Goal: Transaction & Acquisition: Obtain resource

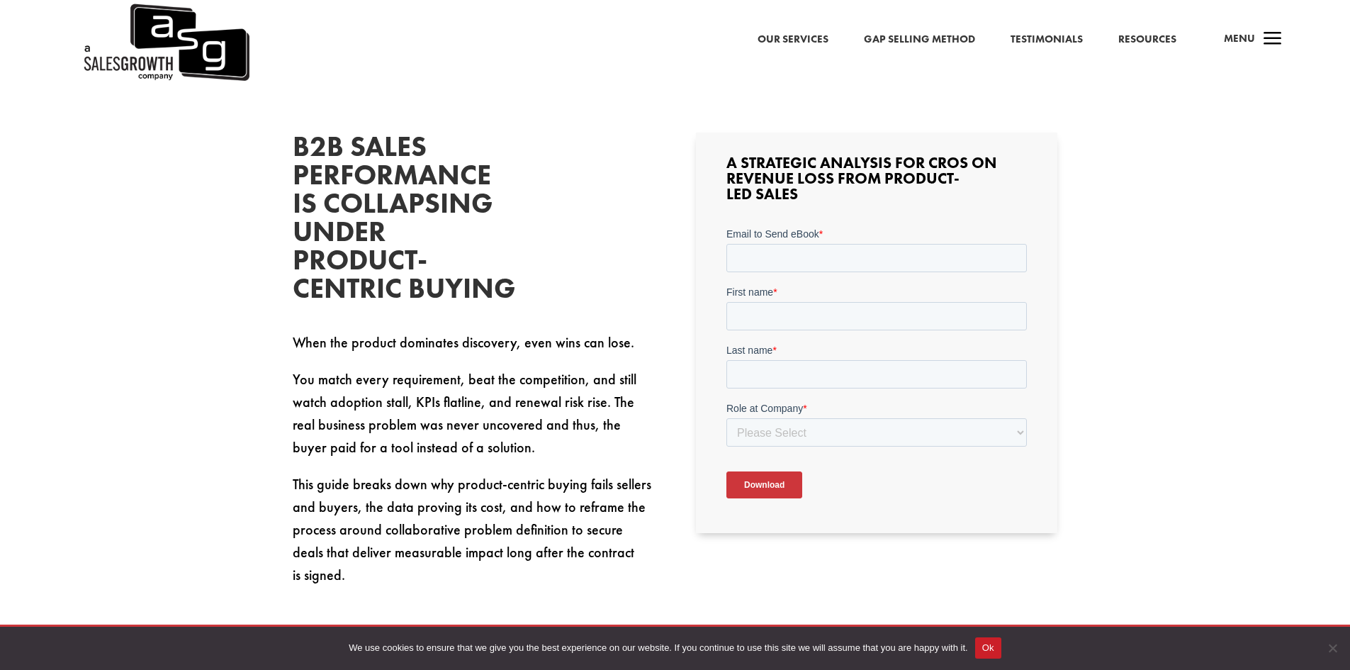
scroll to position [425, 0]
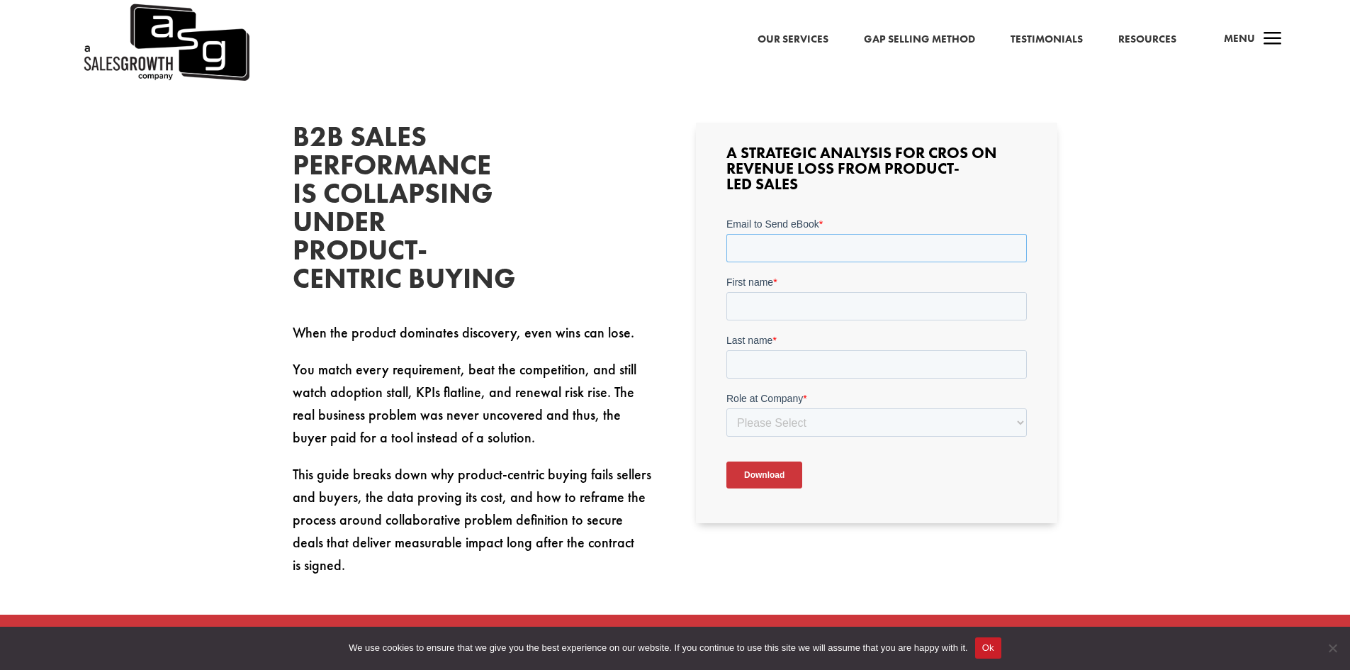
click at [855, 245] on input "Email to Send eBook *" at bounding box center [876, 248] width 301 height 28
type input "[PERSON_NAME][EMAIL_ADDRESS][PERSON_NAME][DOMAIN_NAME]"
click at [836, 307] on input "First name *" at bounding box center [876, 306] width 301 height 28
type input "[PERSON_NAME]"
click at [810, 362] on input "Last name *" at bounding box center [876, 364] width 301 height 28
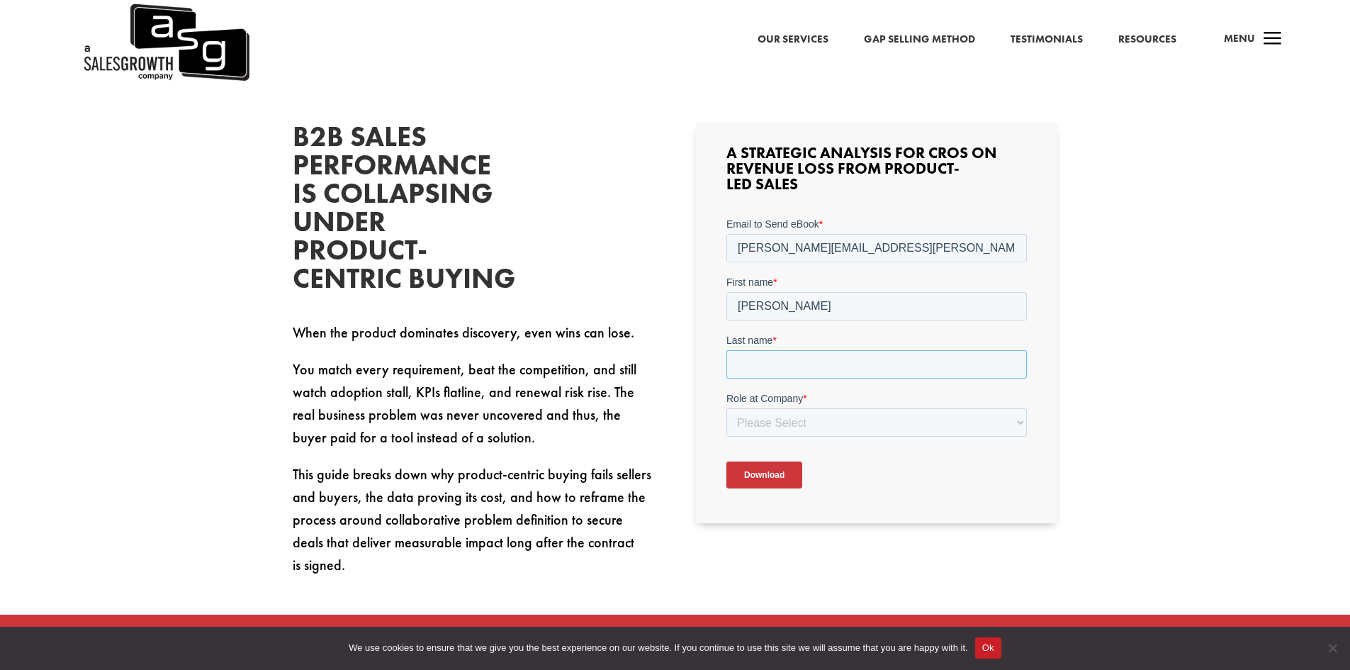
type input "[PERSON_NAME]"
click at [848, 429] on select "Please Select C-Level (CRO, CSO, etc) Senior Leadership (VP of Sales, VP of Ena…" at bounding box center [876, 422] width 301 height 28
click at [726, 408] on select "Please Select C-Level (CRO, CSO, etc) Senior Leadership (VP of Sales, VP of Ena…" at bounding box center [876, 422] width 301 height 28
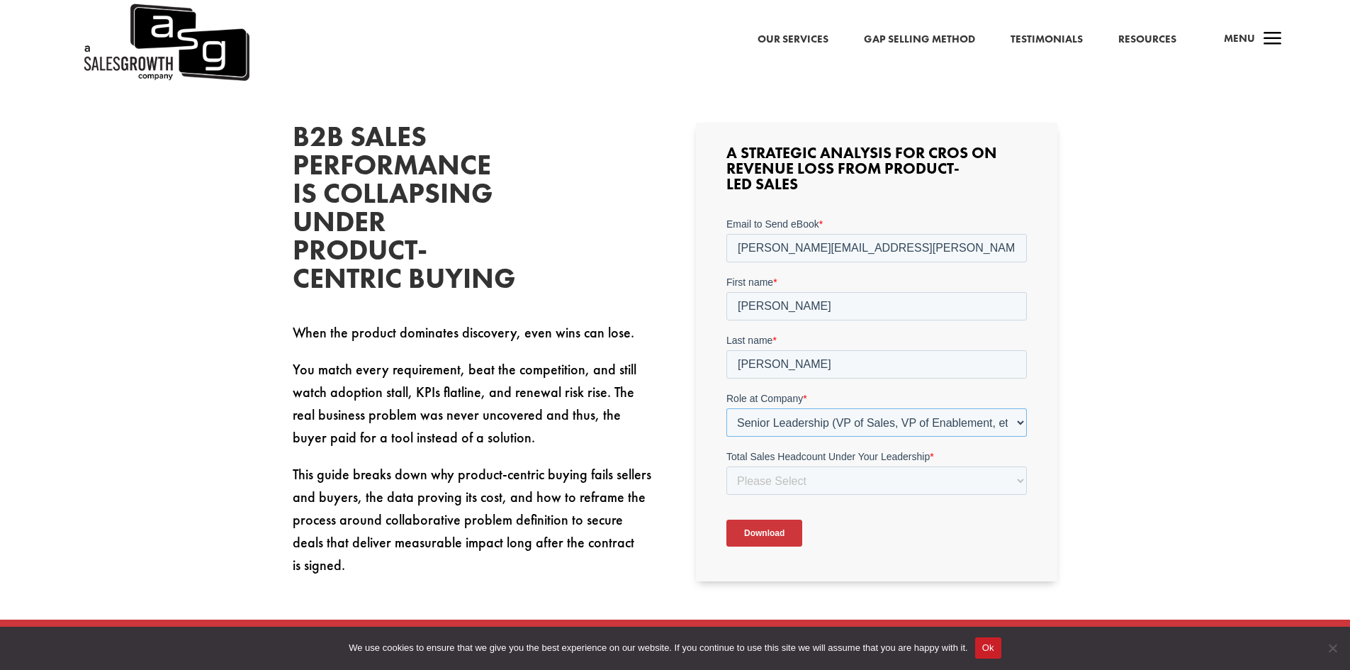
click at [899, 422] on select "Please Select C-Level (CRO, CSO, etc) Senior Leadership (VP of Sales, VP of Ena…" at bounding box center [876, 422] width 301 height 28
select select "Director/Manager (Sales Director, Regional Sales Manager, etc)"
click at [726, 408] on select "Please Select C-Level (CRO, CSO, etc) Senior Leadership (VP of Sales, VP of Ena…" at bounding box center [876, 422] width 301 height 28
click at [874, 477] on select "Please Select Just Me 1-9 [PHONE_NUMBER] [PHONE_NUMBER]+" at bounding box center [876, 480] width 301 height 28
select select "1-9"
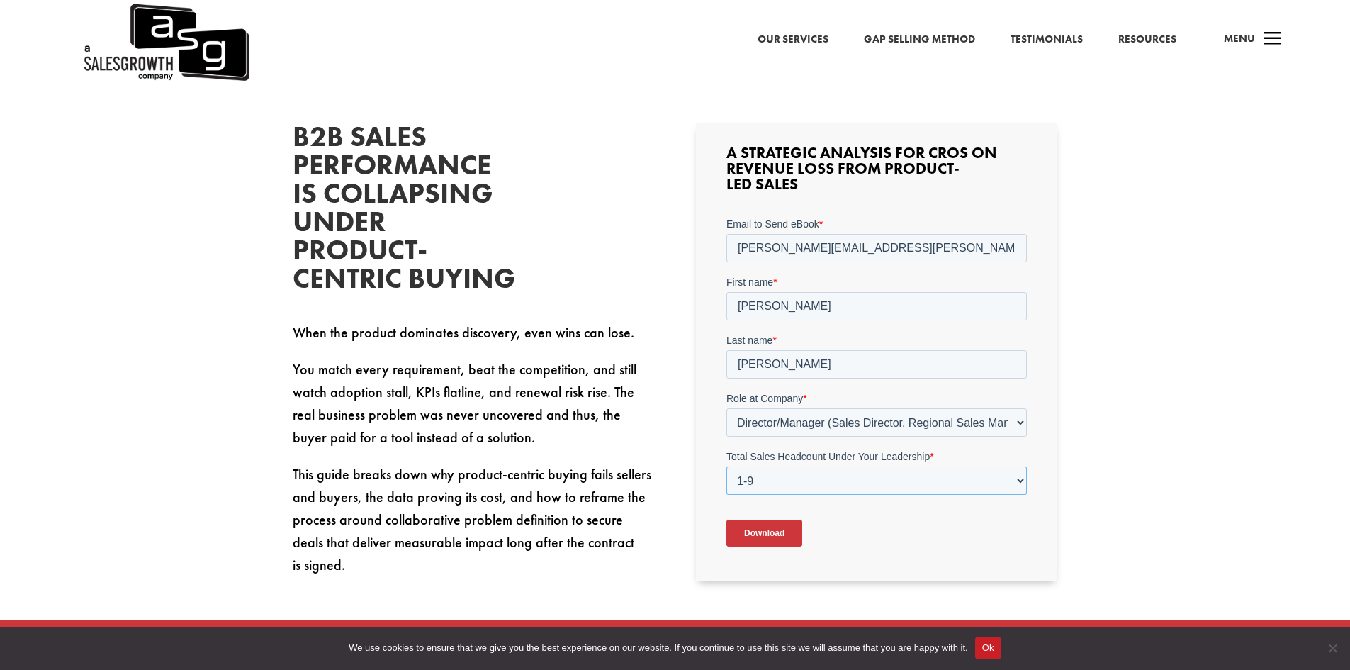
click at [726, 466] on select "Please Select Just Me 1-9 [PHONE_NUMBER] [PHONE_NUMBER]+" at bounding box center [876, 480] width 301 height 28
click at [1104, 444] on div "B2B Sales Performance Is Collapsing Under Product-Centric Buying When the produ…" at bounding box center [675, 480] width 1350 height 830
click at [757, 530] on input "Download" at bounding box center [764, 533] width 76 height 27
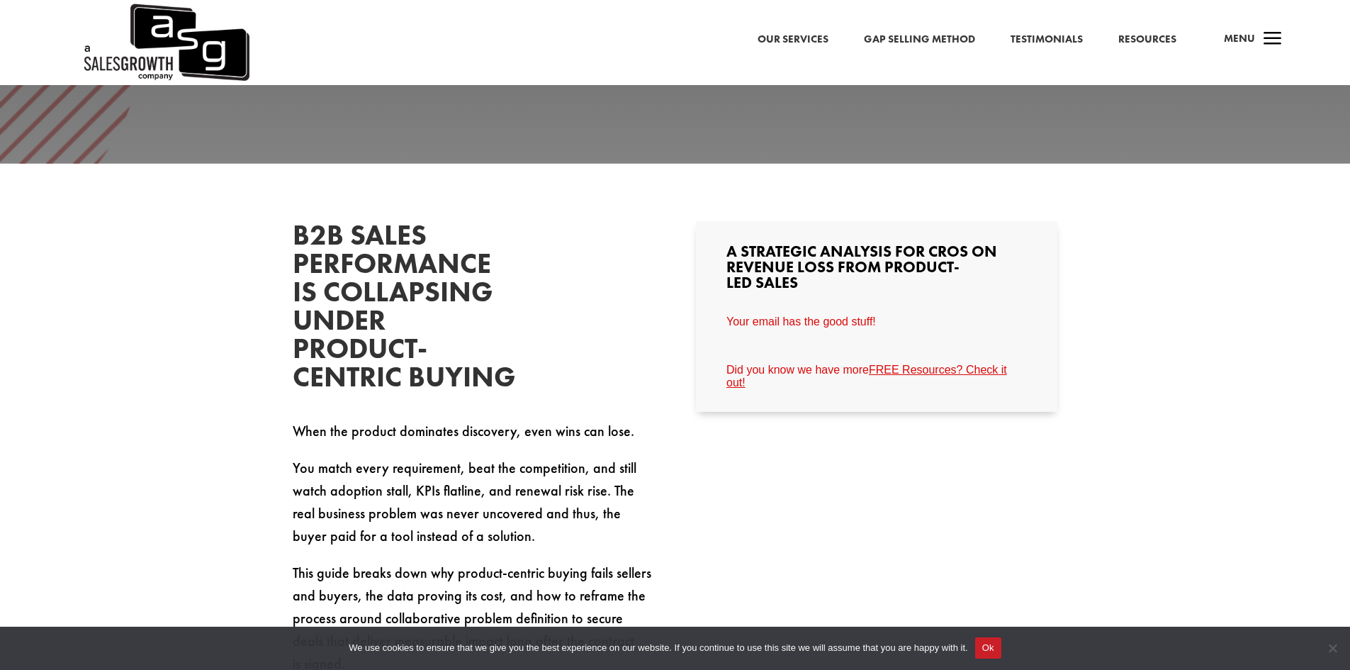
scroll to position [0, 0]
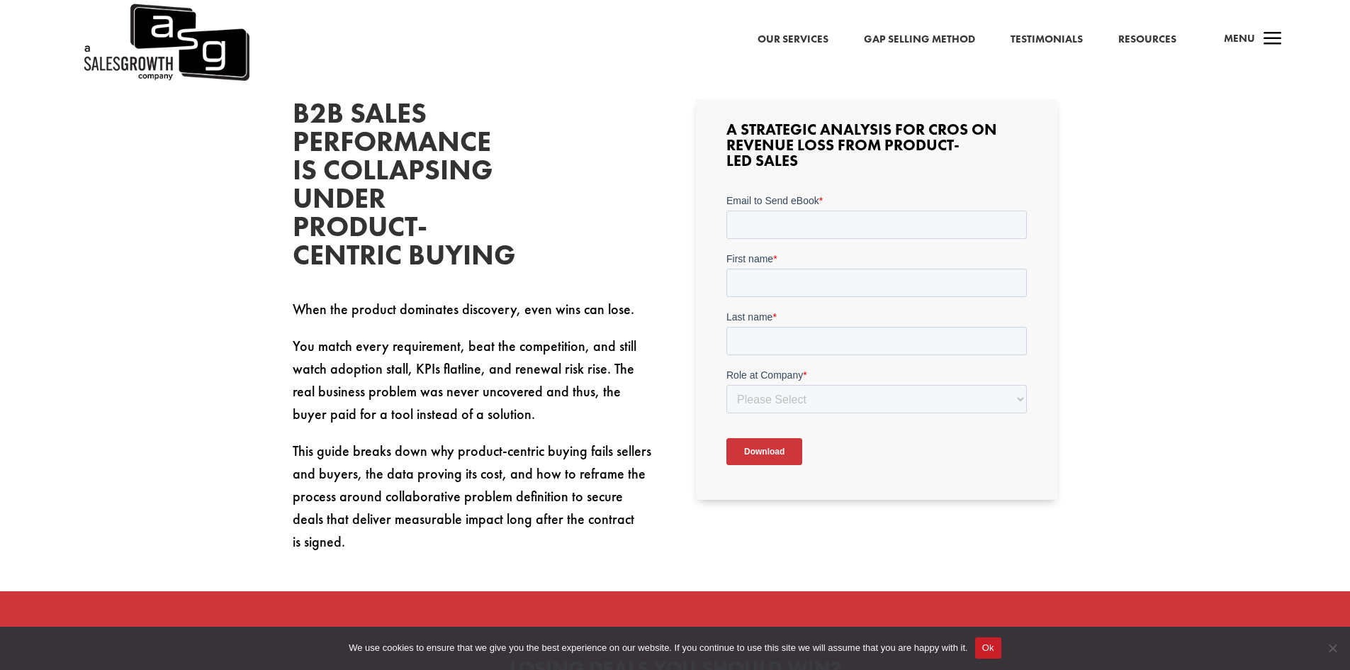
scroll to position [496, 0]
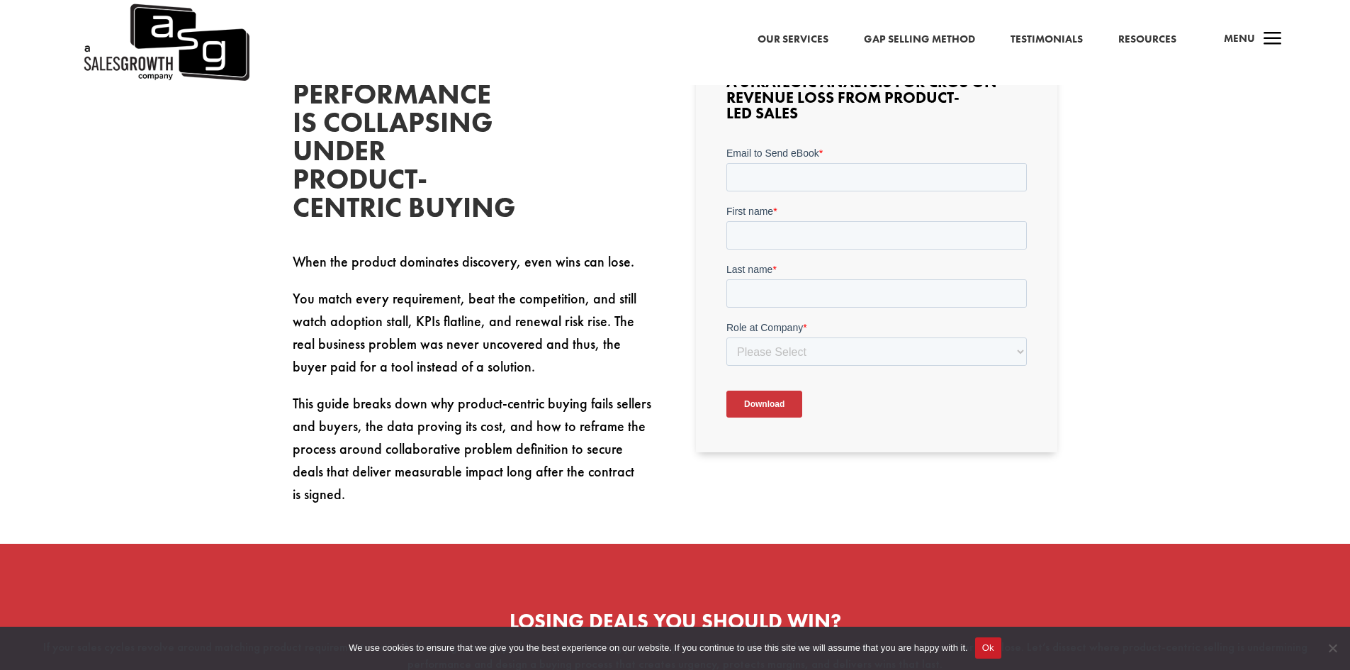
click at [775, 410] on input "Download" at bounding box center [764, 404] width 76 height 27
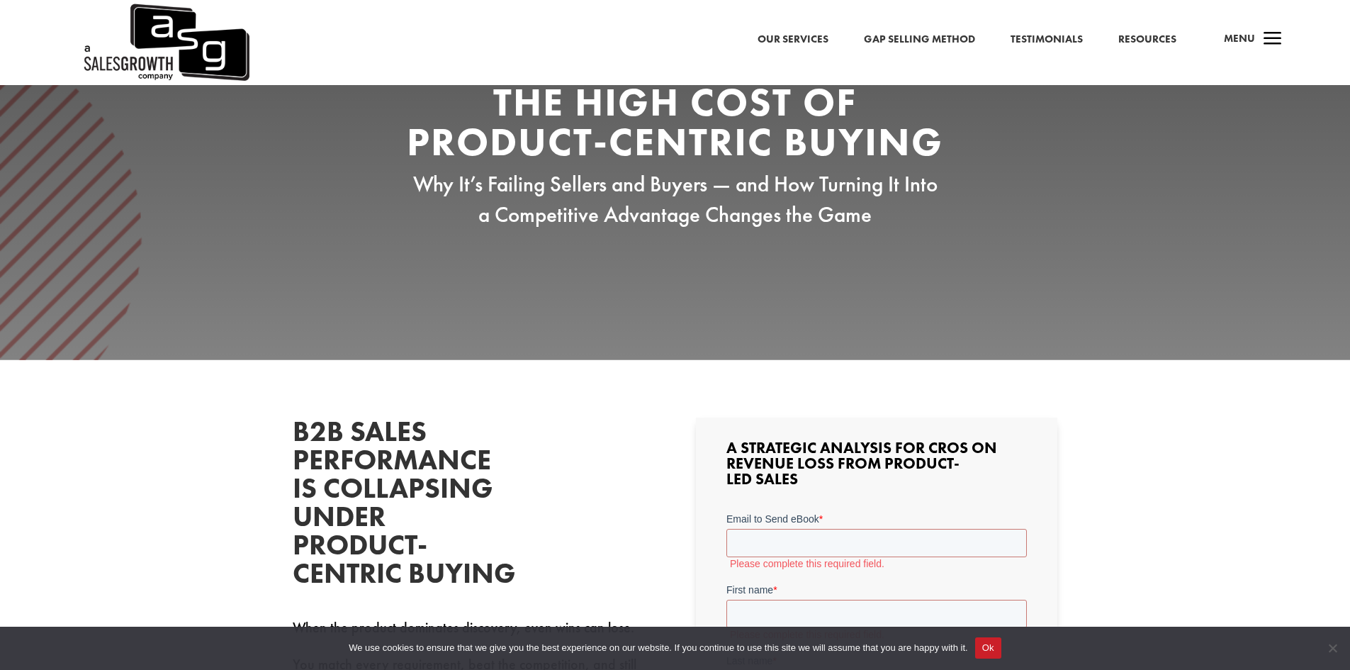
scroll to position [0, 0]
